Goal: Information Seeking & Learning: Learn about a topic

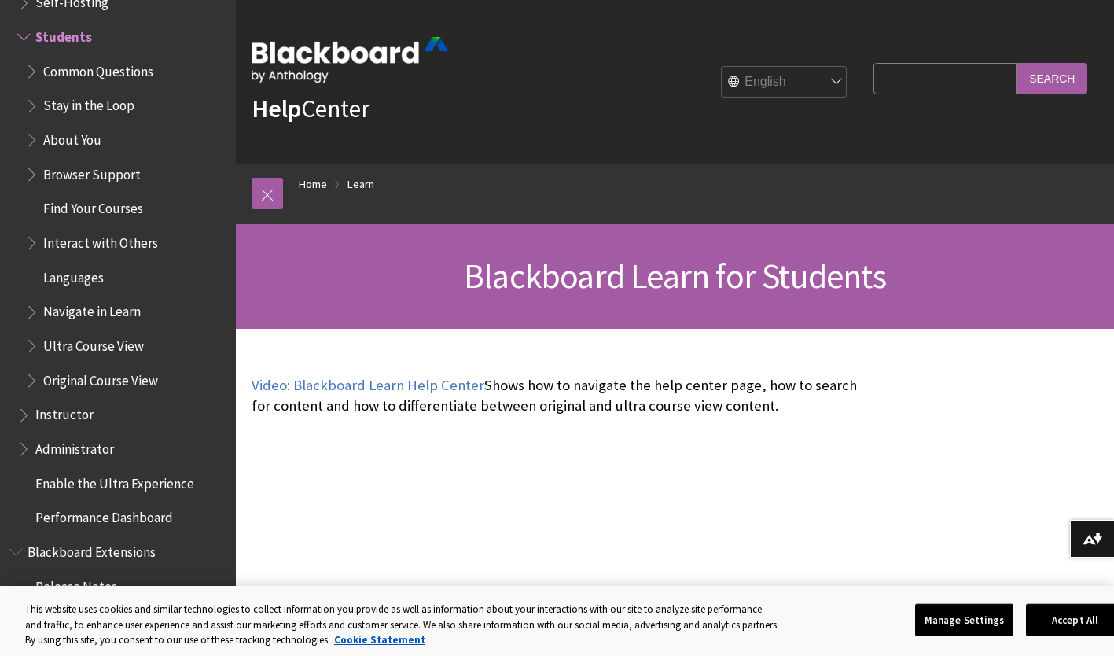
click at [892, 76] on input "Search Query" at bounding box center [944, 78] width 143 height 31
type input "folder"
click at [1016, 63] on input "Search" at bounding box center [1051, 78] width 71 height 31
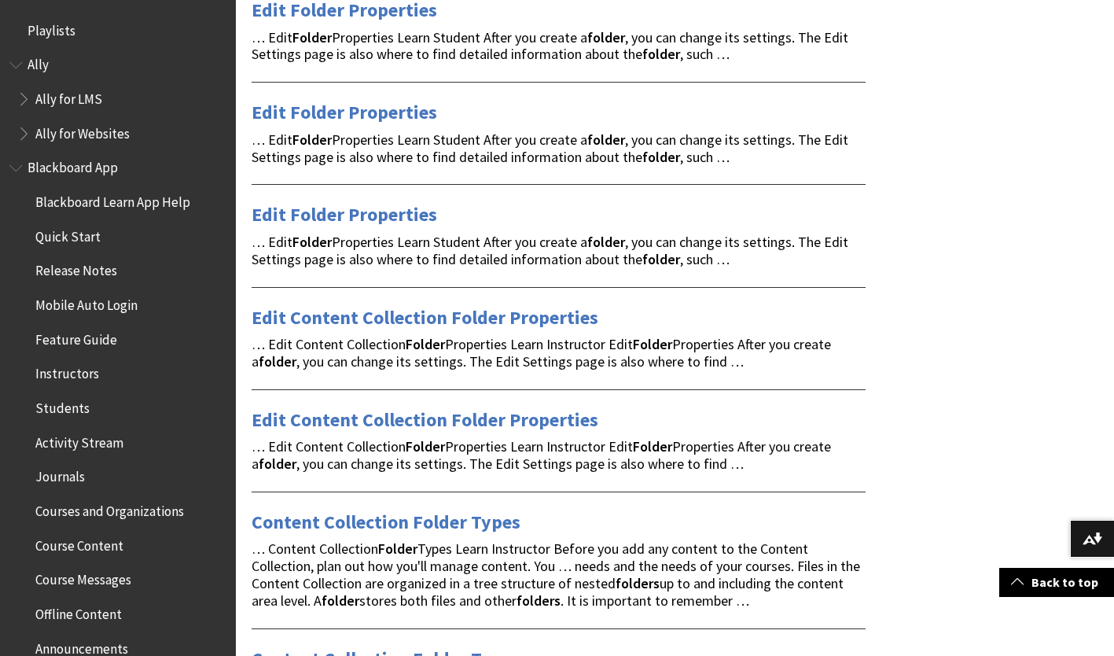
scroll to position [321, 0]
click at [410, 516] on link "Content Collection Folder Types" at bounding box center [386, 521] width 269 height 25
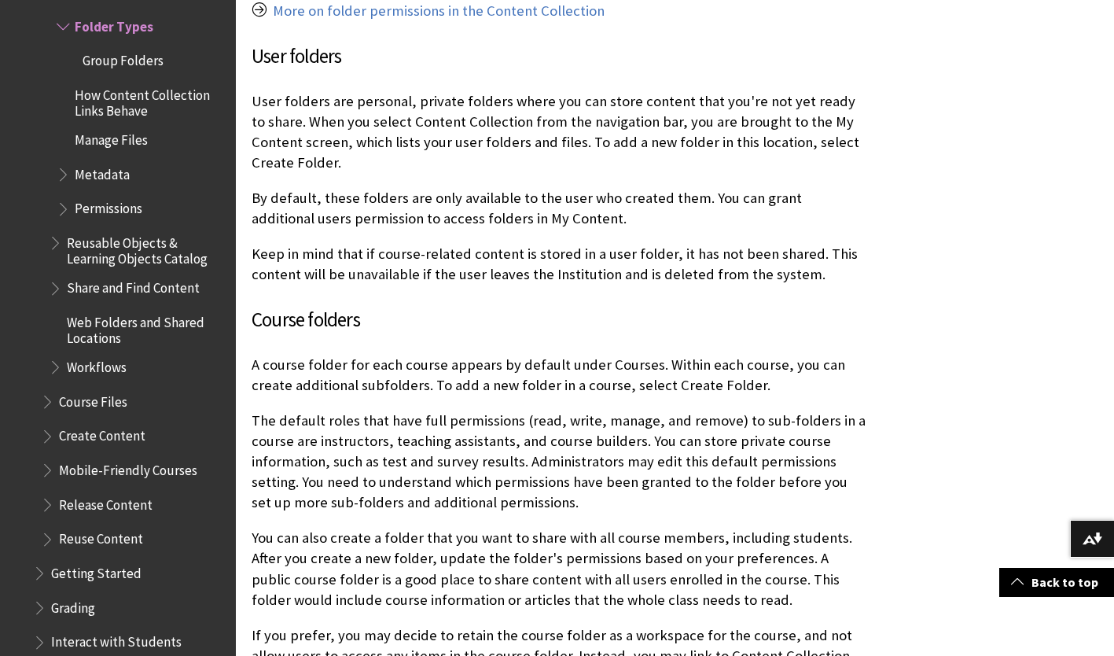
scroll to position [1059, 0]
